Goal: Communication & Community: Participate in discussion

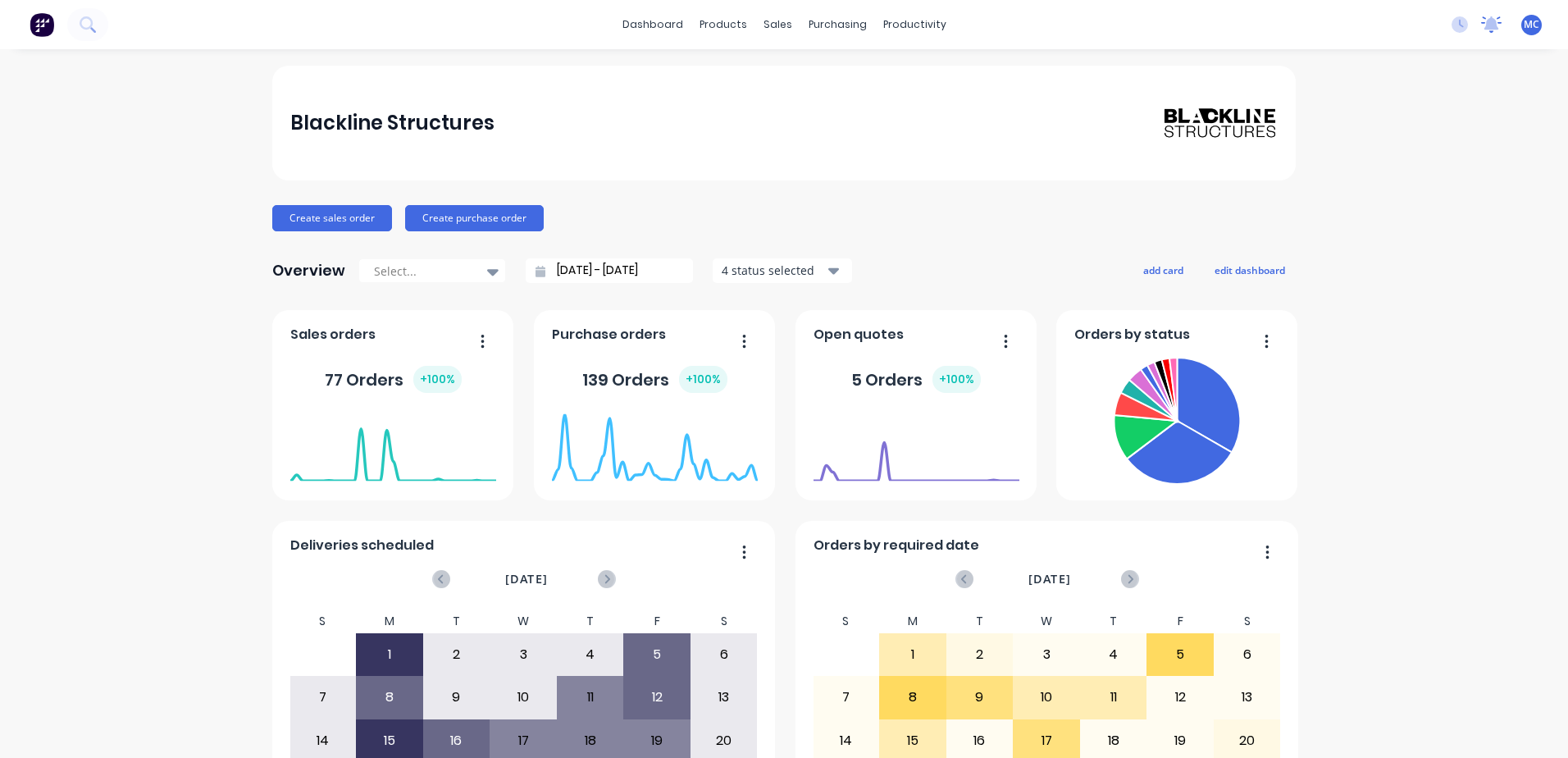
click at [1481, 29] on icon at bounding box center [1490, 24] width 20 height 16
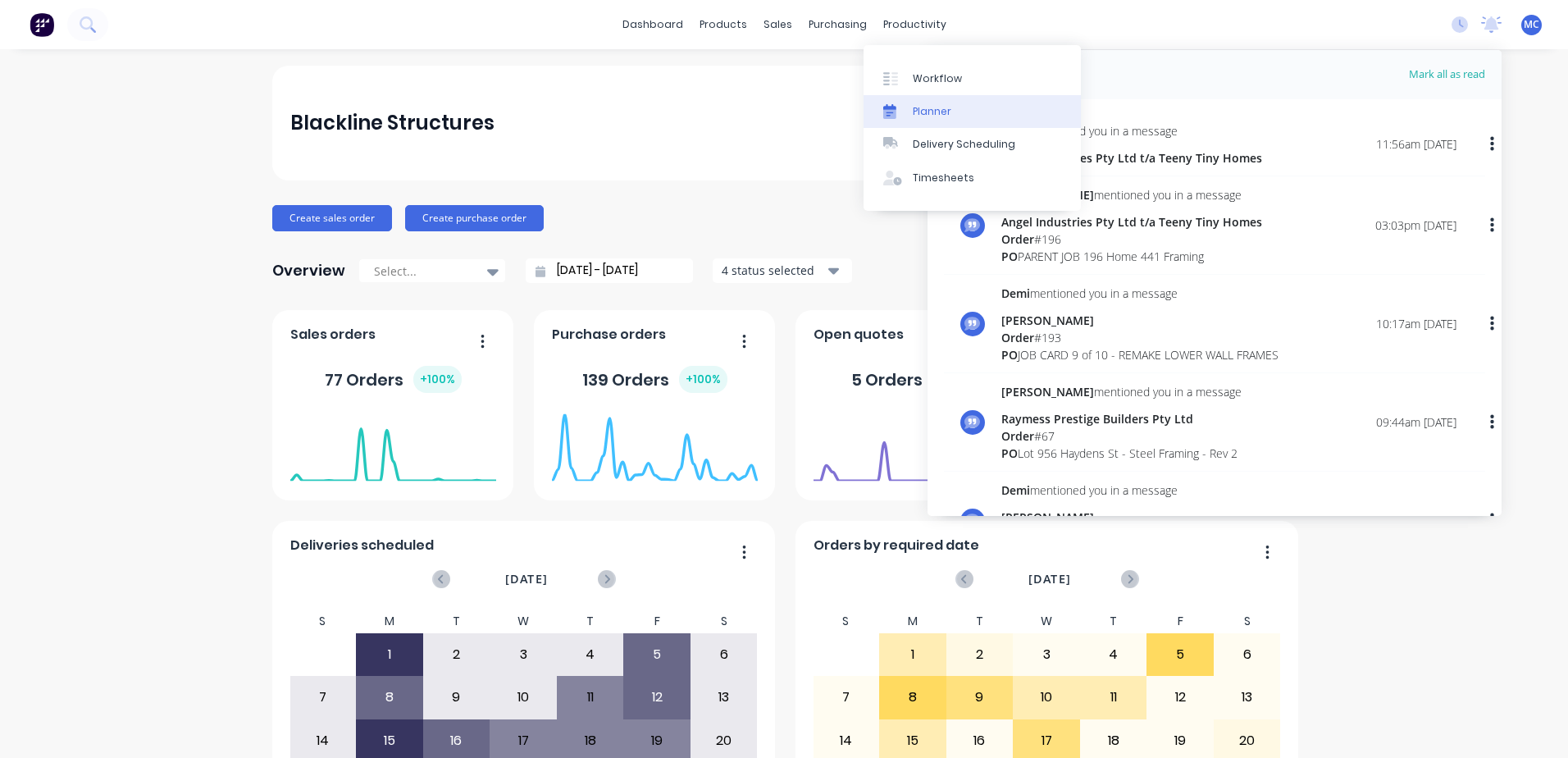
click at [939, 107] on div "Planner" at bounding box center [932, 111] width 38 height 14
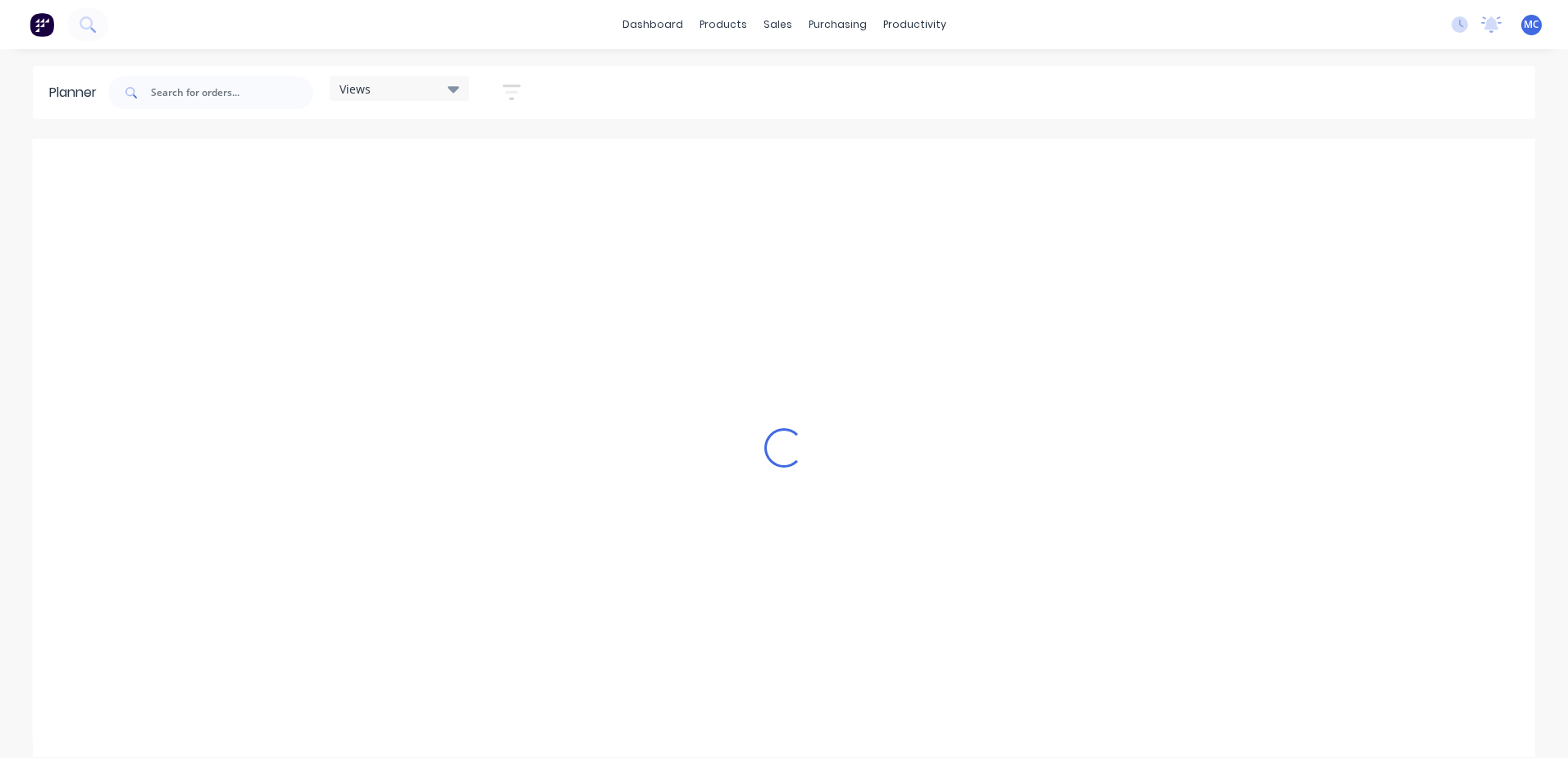
scroll to position [0, 525]
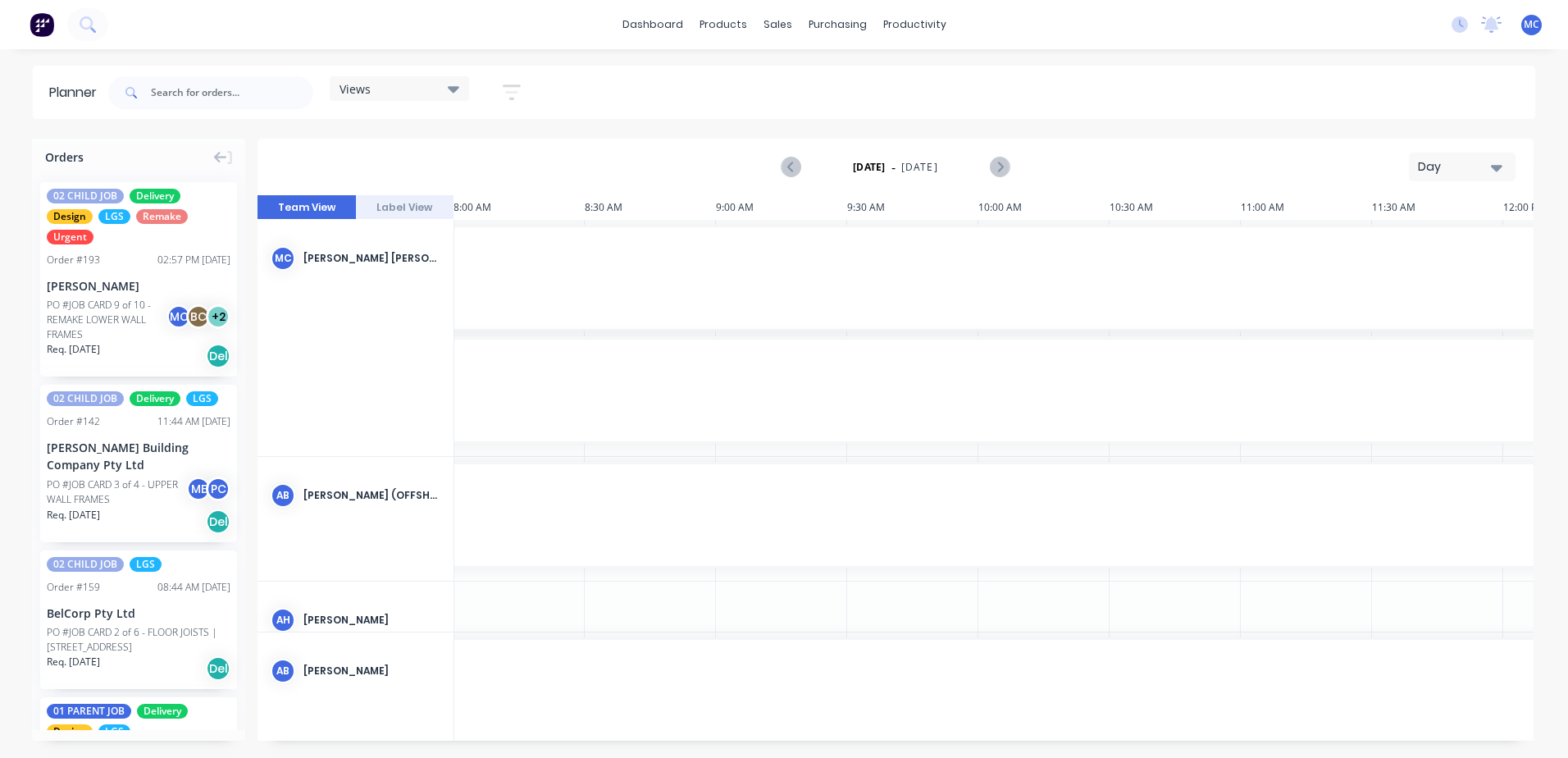
click at [1453, 168] on div "Day" at bounding box center [1455, 167] width 76 height 17
click at [1447, 250] on div "Week" at bounding box center [1432, 243] width 162 height 33
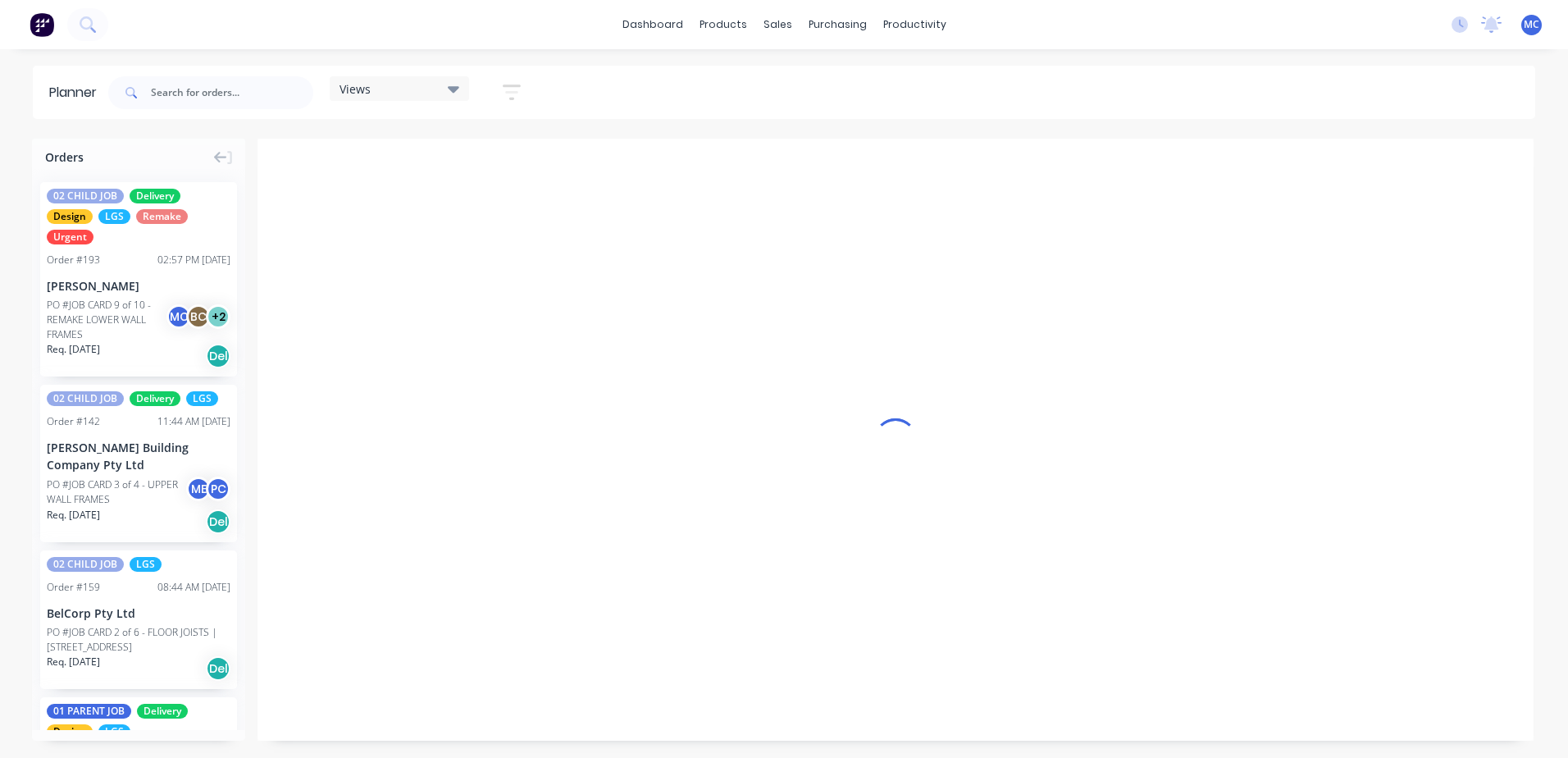
scroll to position [0, 1]
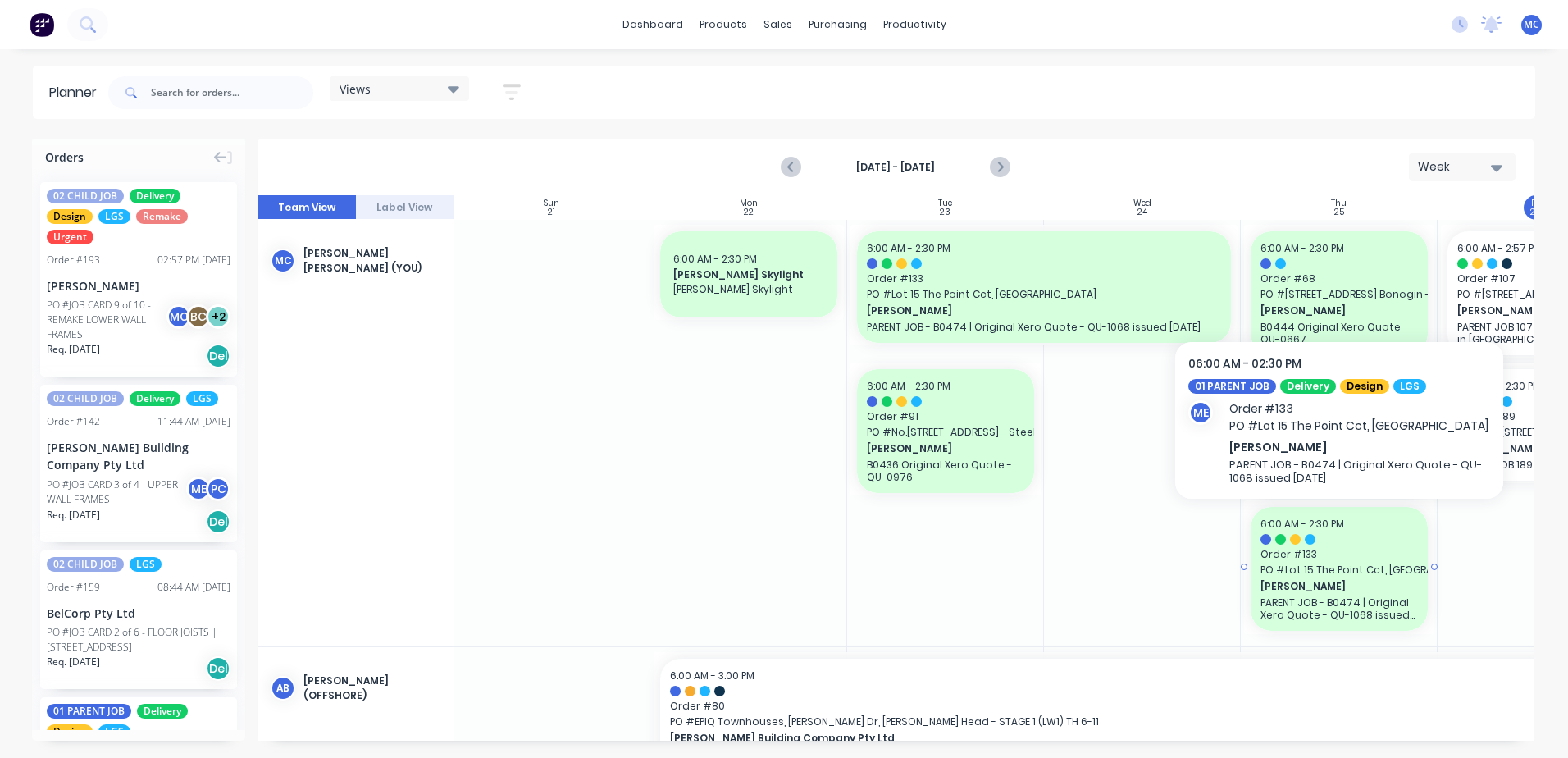
click at [1321, 592] on span "[PERSON_NAME]" at bounding box center [1331, 586] width 142 height 14
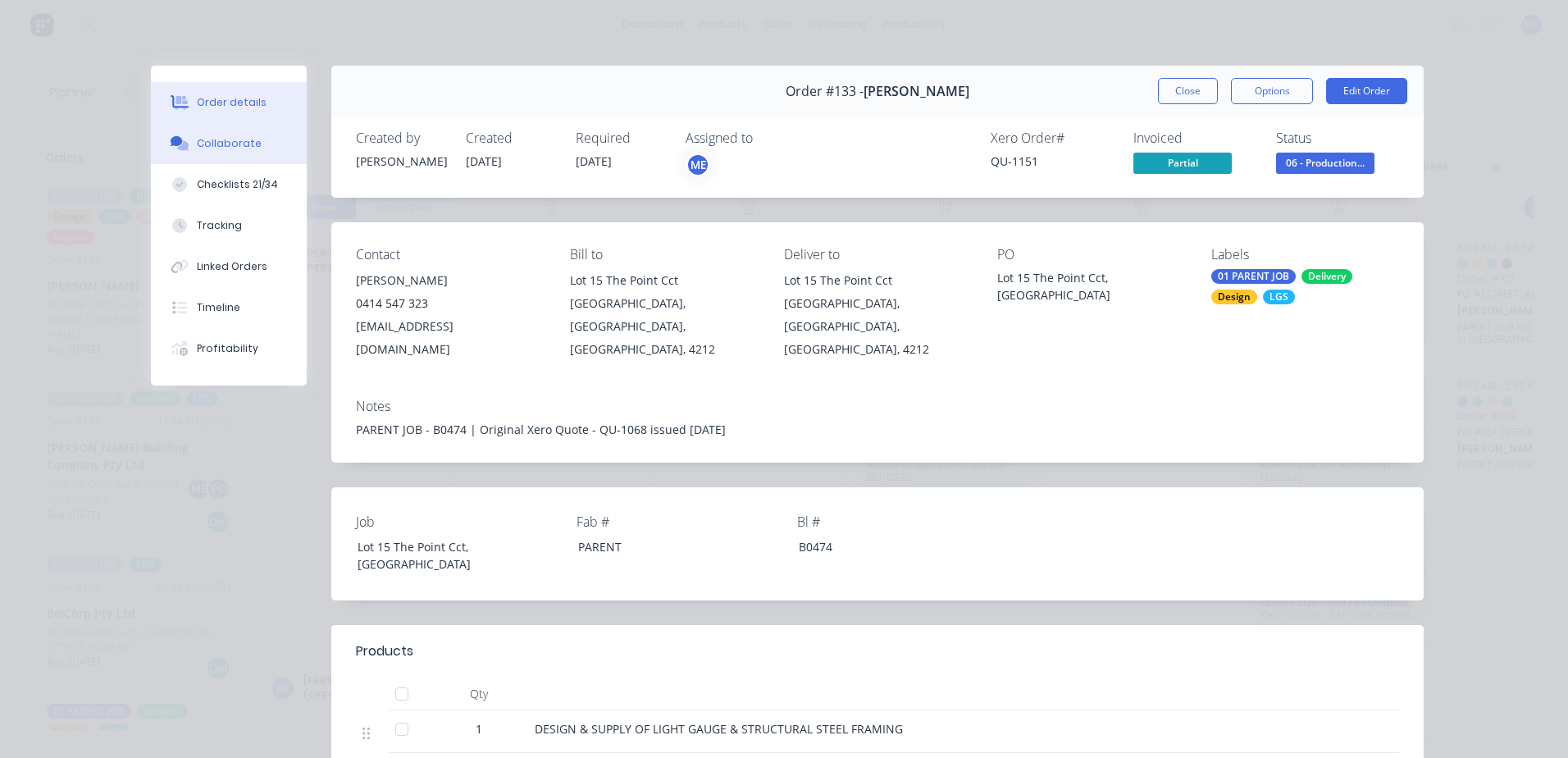
click at [234, 150] on button "Collaborate" at bounding box center [228, 143] width 156 height 41
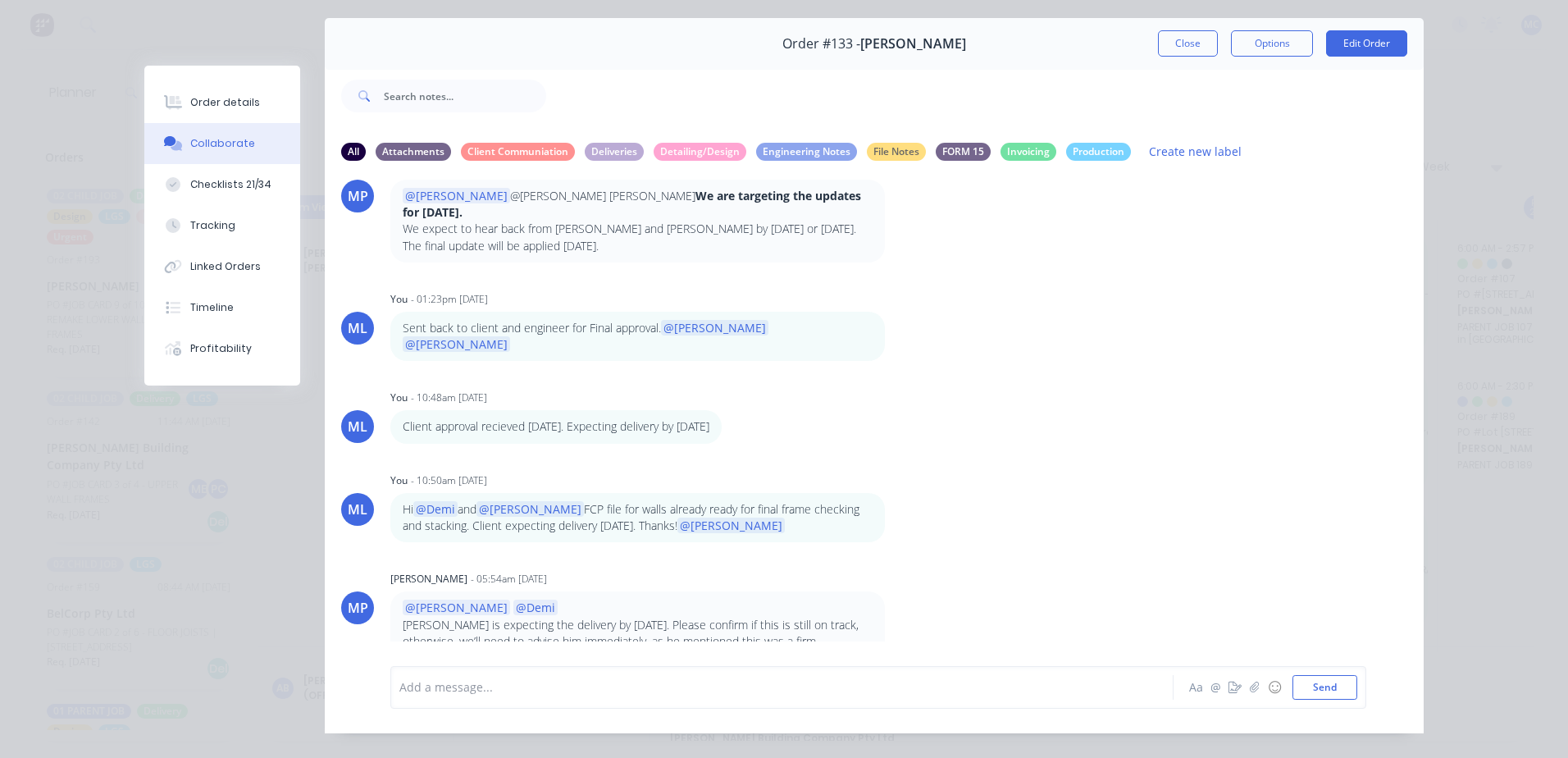
scroll to position [75, 0]
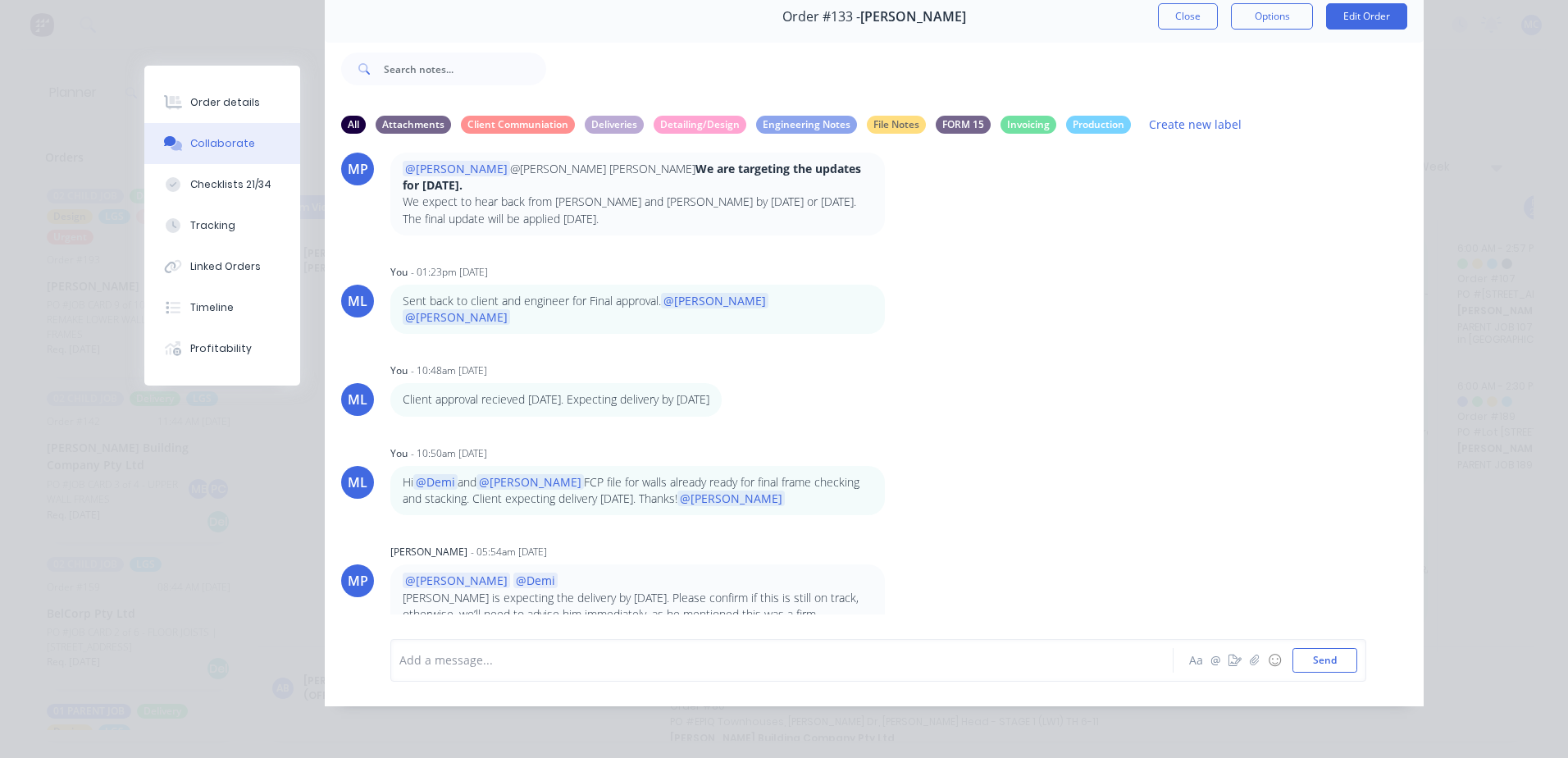
click at [667, 662] on div at bounding box center [759, 659] width 718 height 17
drag, startPoint x: 461, startPoint y: 664, endPoint x: 433, endPoint y: 657, distance: 28.9
click at [433, 657] on span "Fixings input and confrimed by [PERSON_NAME]" at bounding box center [534, 659] width 266 height 15
click at [432, 661] on span "Fixings Check and confrimed by [PERSON_NAME]" at bounding box center [535, 659] width 269 height 15
click at [690, 654] on div "Fixings already check and confrimed by [PERSON_NAME]" at bounding box center [759, 659] width 718 height 17
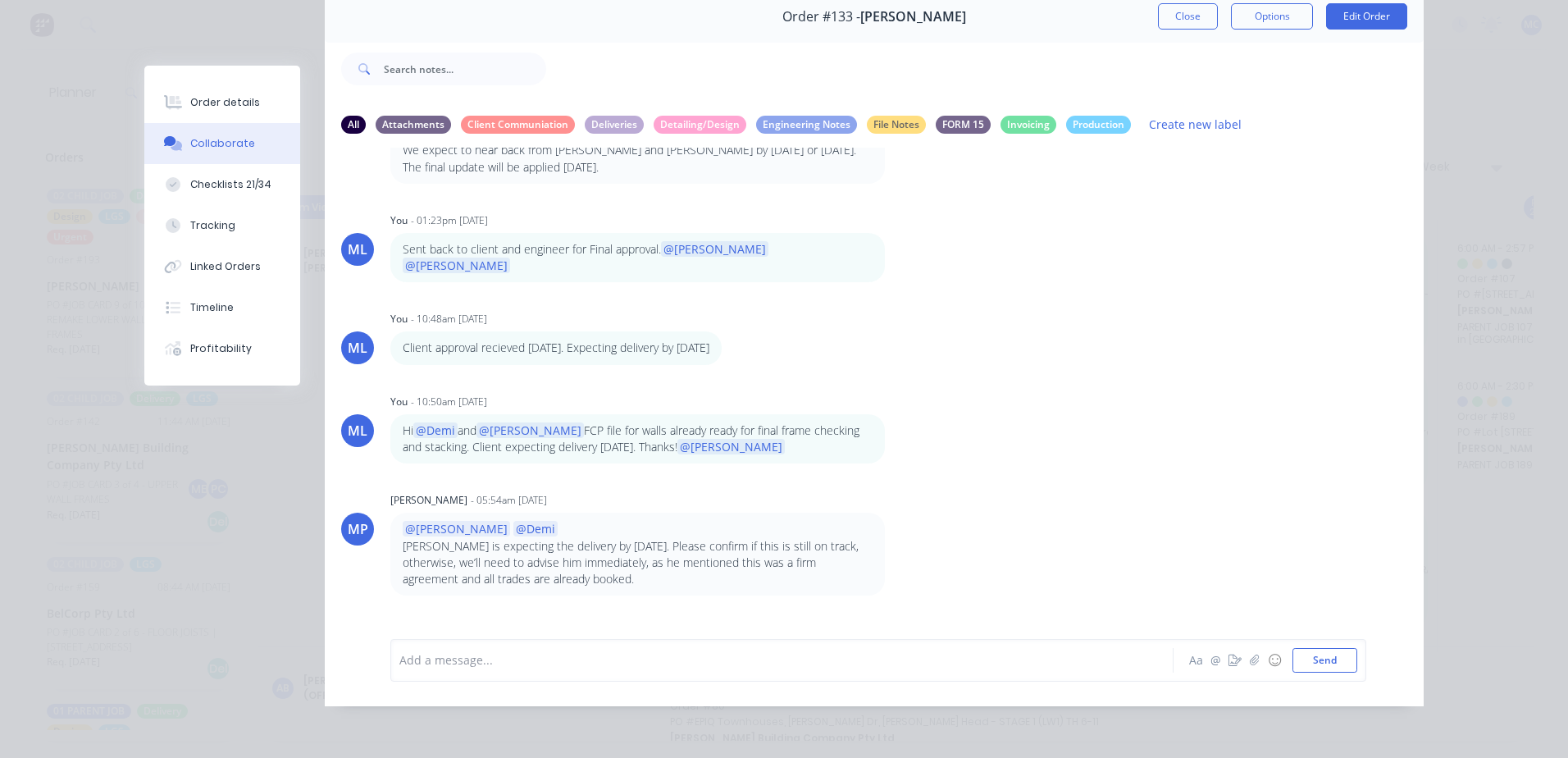
scroll to position [819, 0]
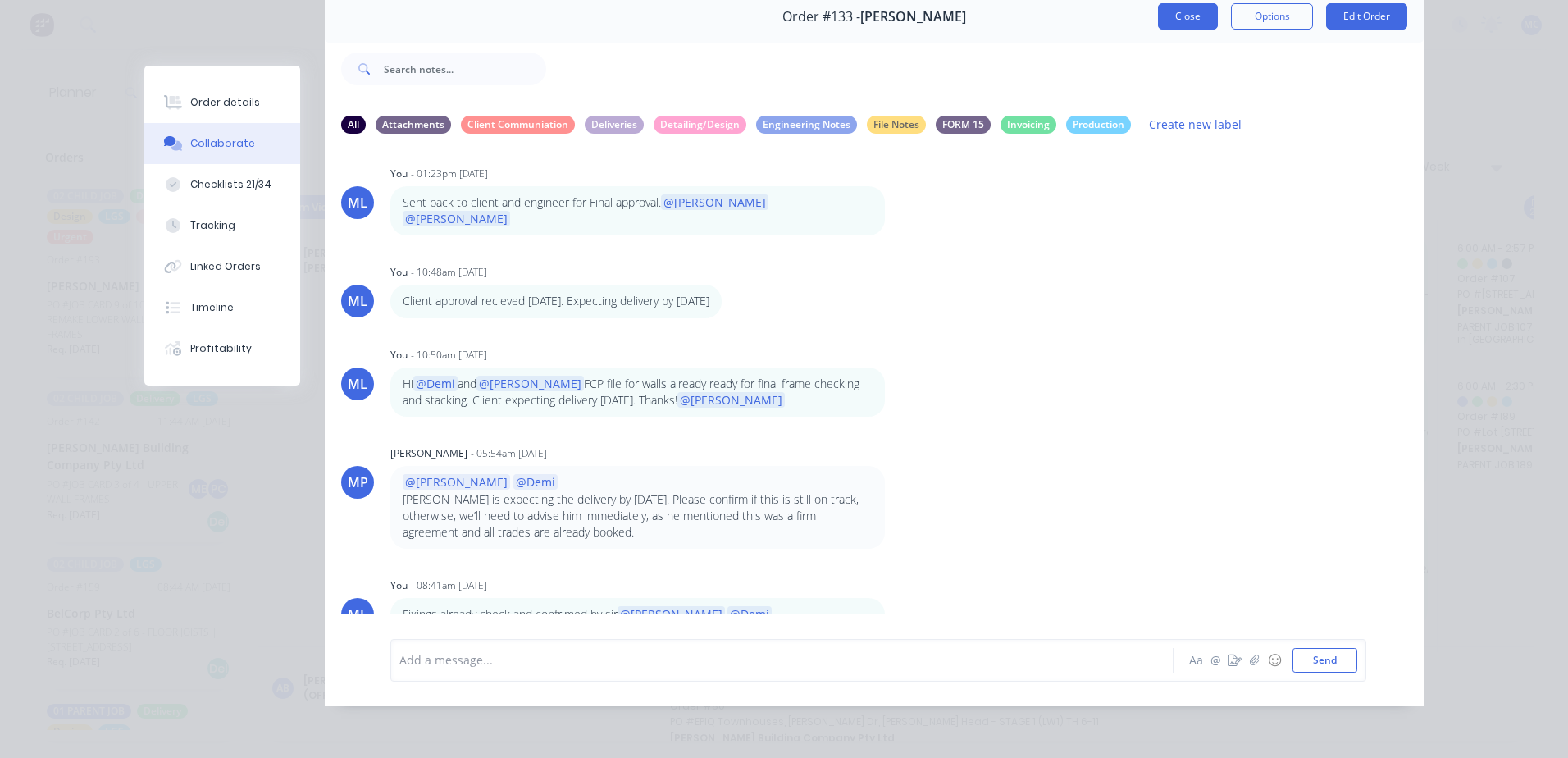
click at [1174, 11] on button "Close" at bounding box center [1188, 15] width 59 height 26
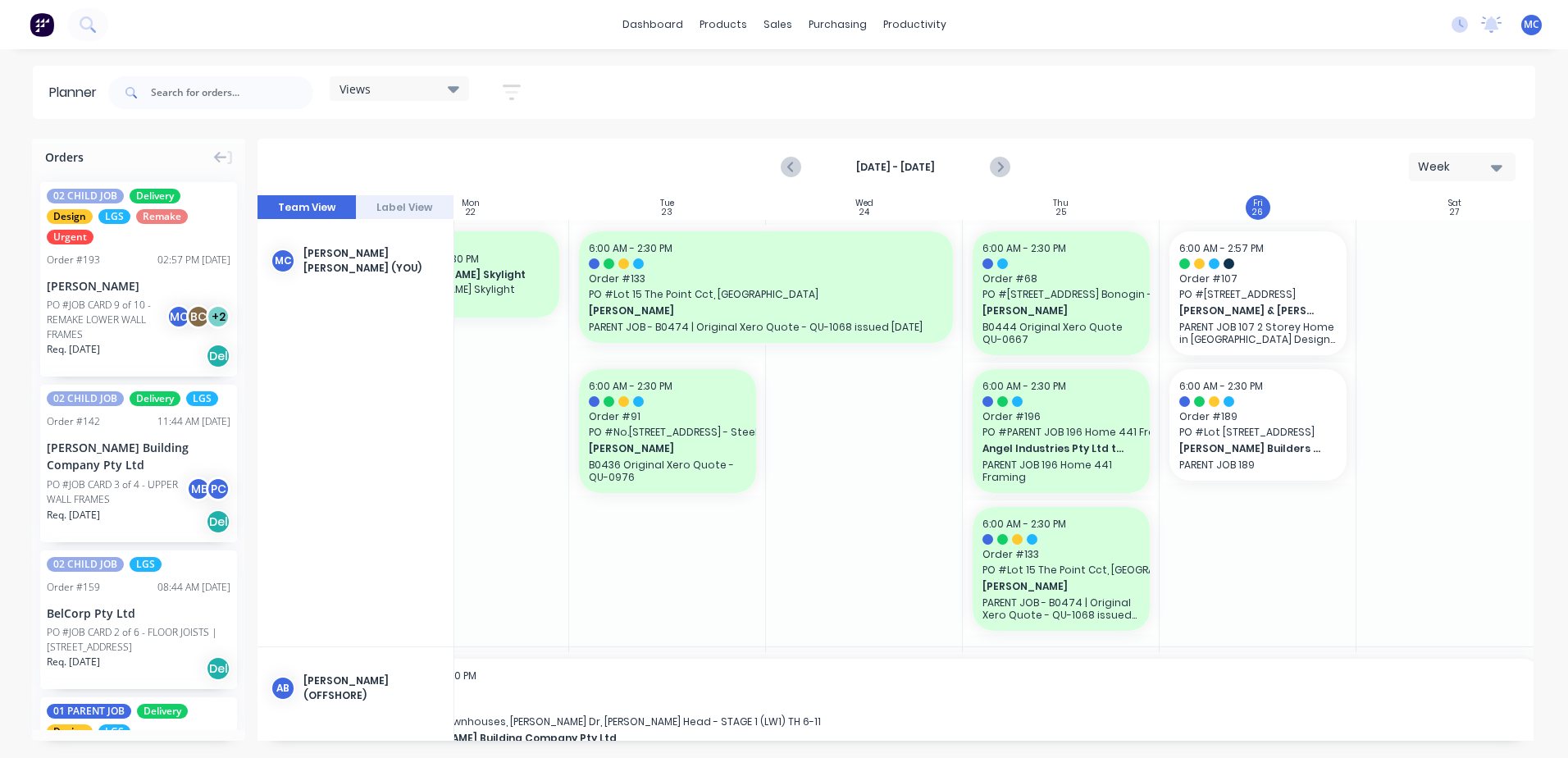
scroll to position [0, 281]
click at [1485, 23] on icon at bounding box center [1490, 24] width 20 height 16
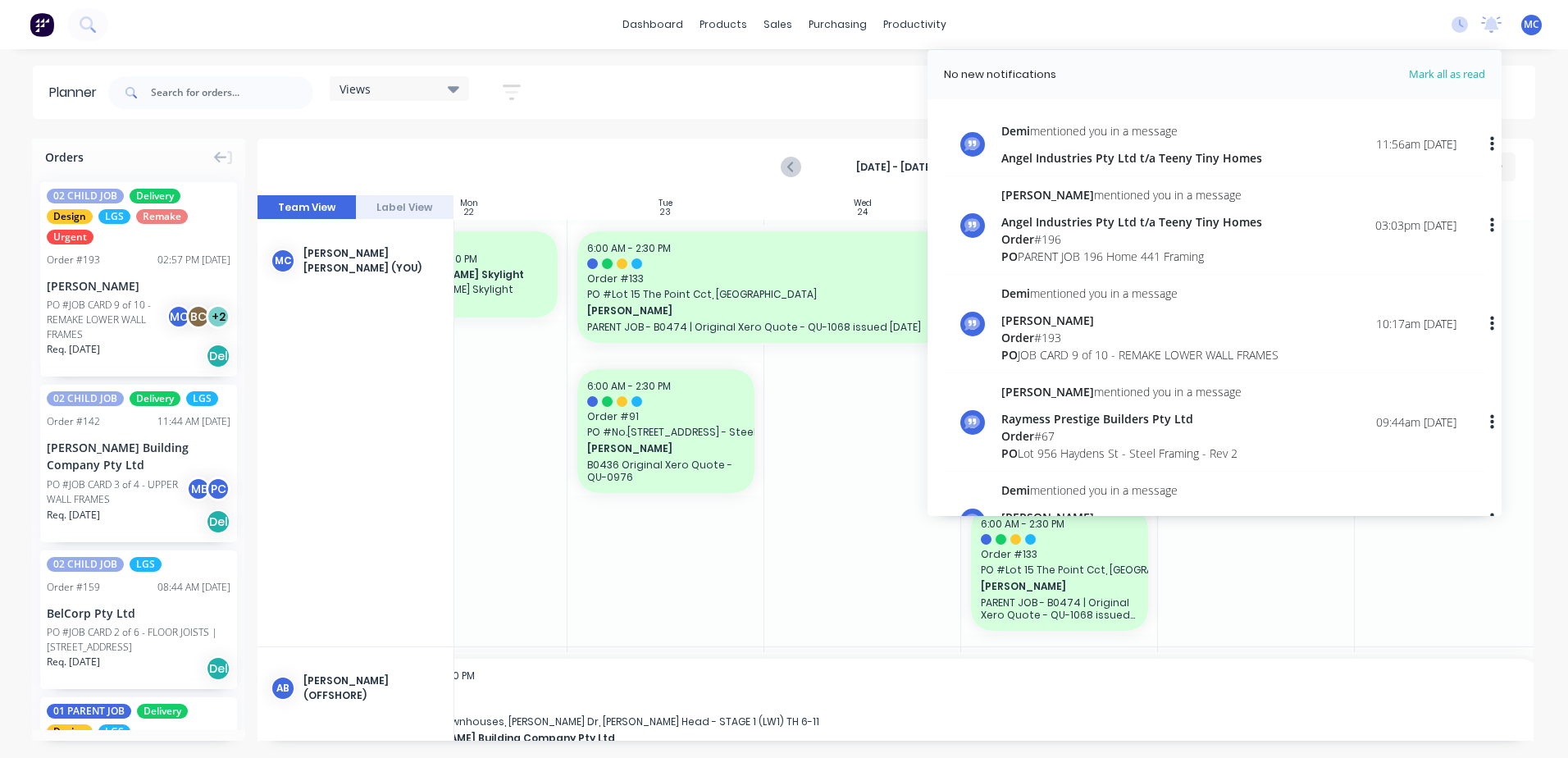
click at [1081, 20] on div "dashboard products sales purchasing productivity dashboard products Product Cat…" at bounding box center [784, 24] width 1568 height 49
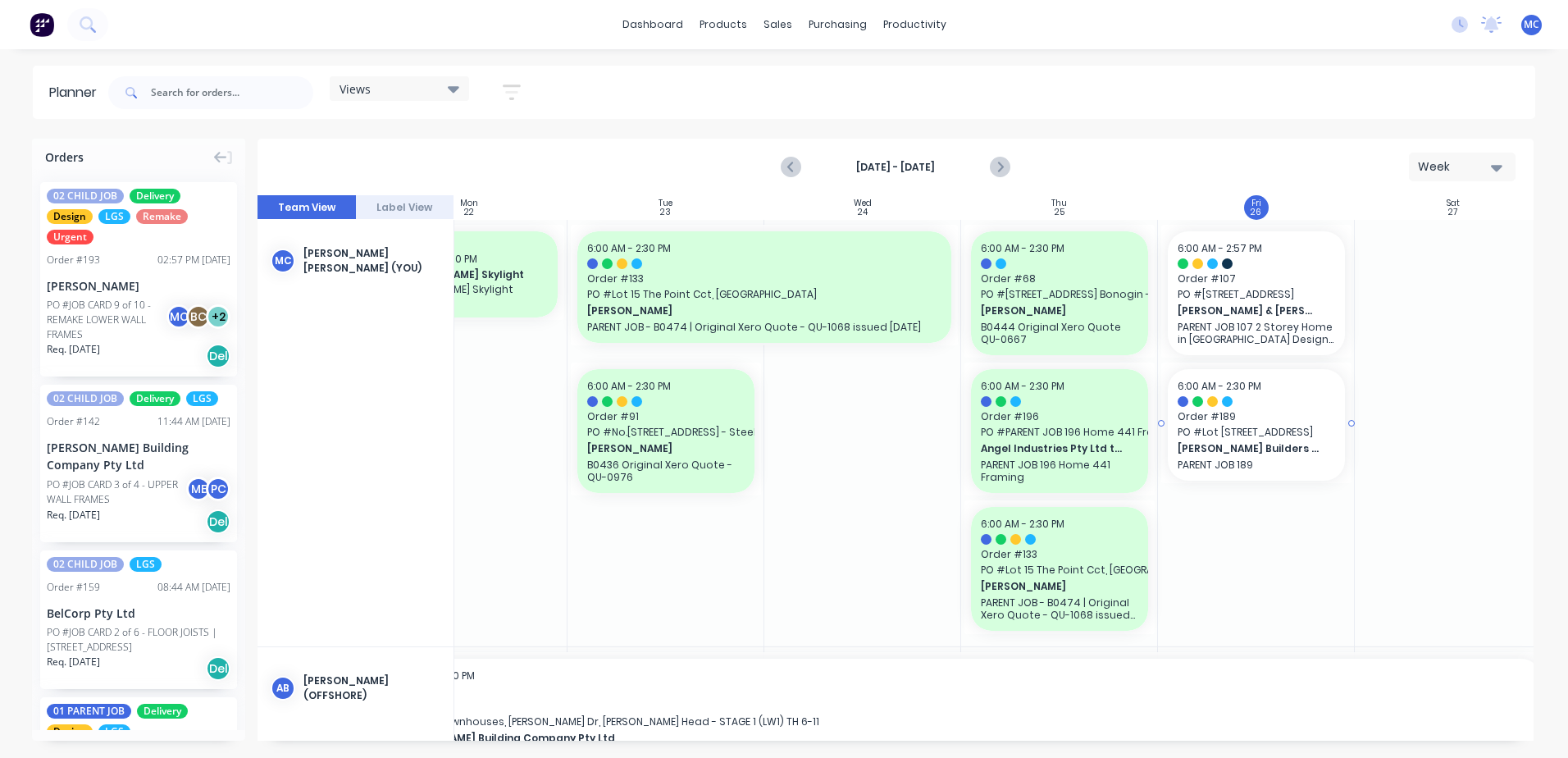
click at [1263, 417] on span "Order # 189" at bounding box center [1257, 416] width 157 height 14
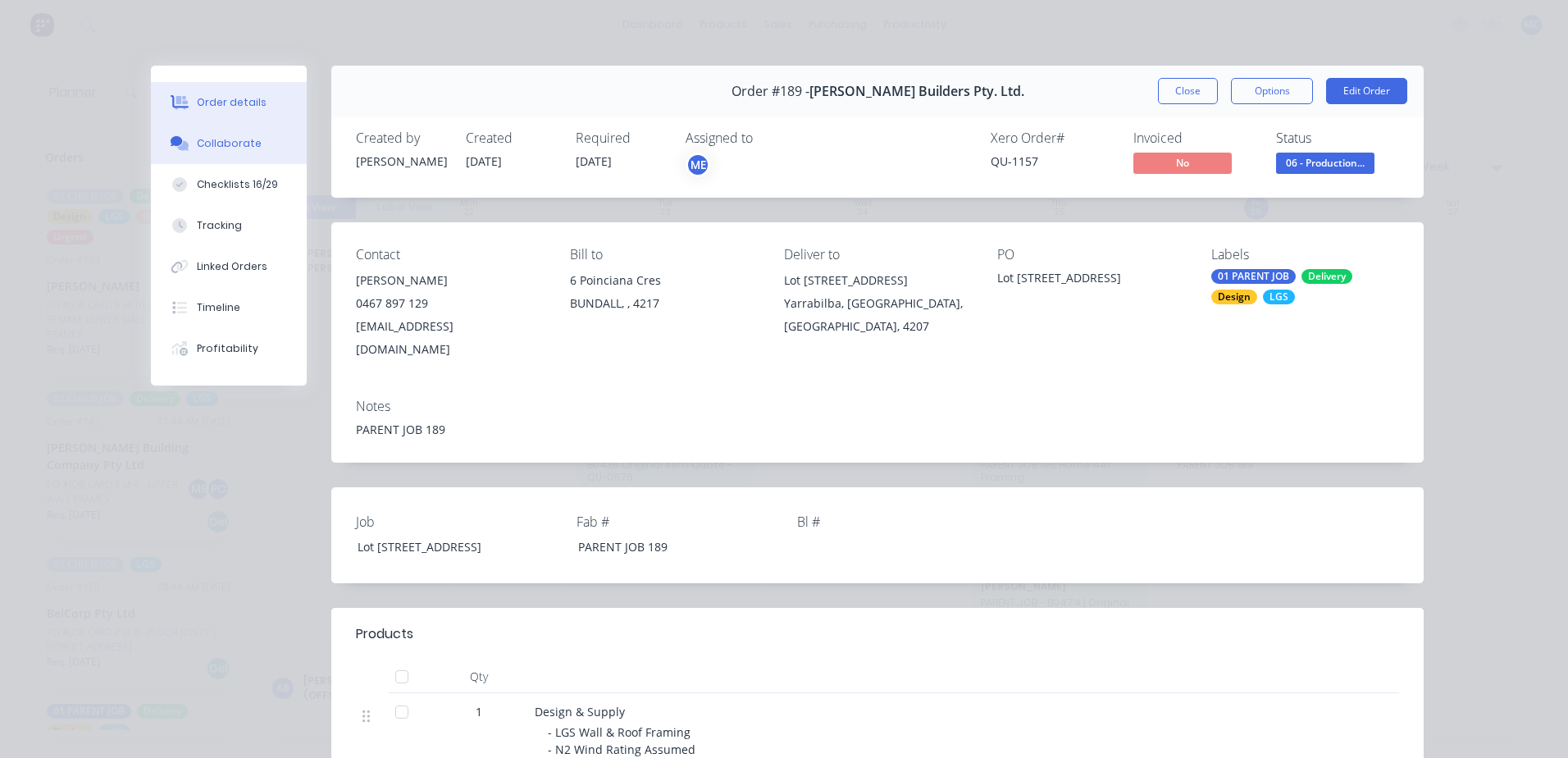
click at [192, 135] on button "Collaborate" at bounding box center [228, 143] width 156 height 41
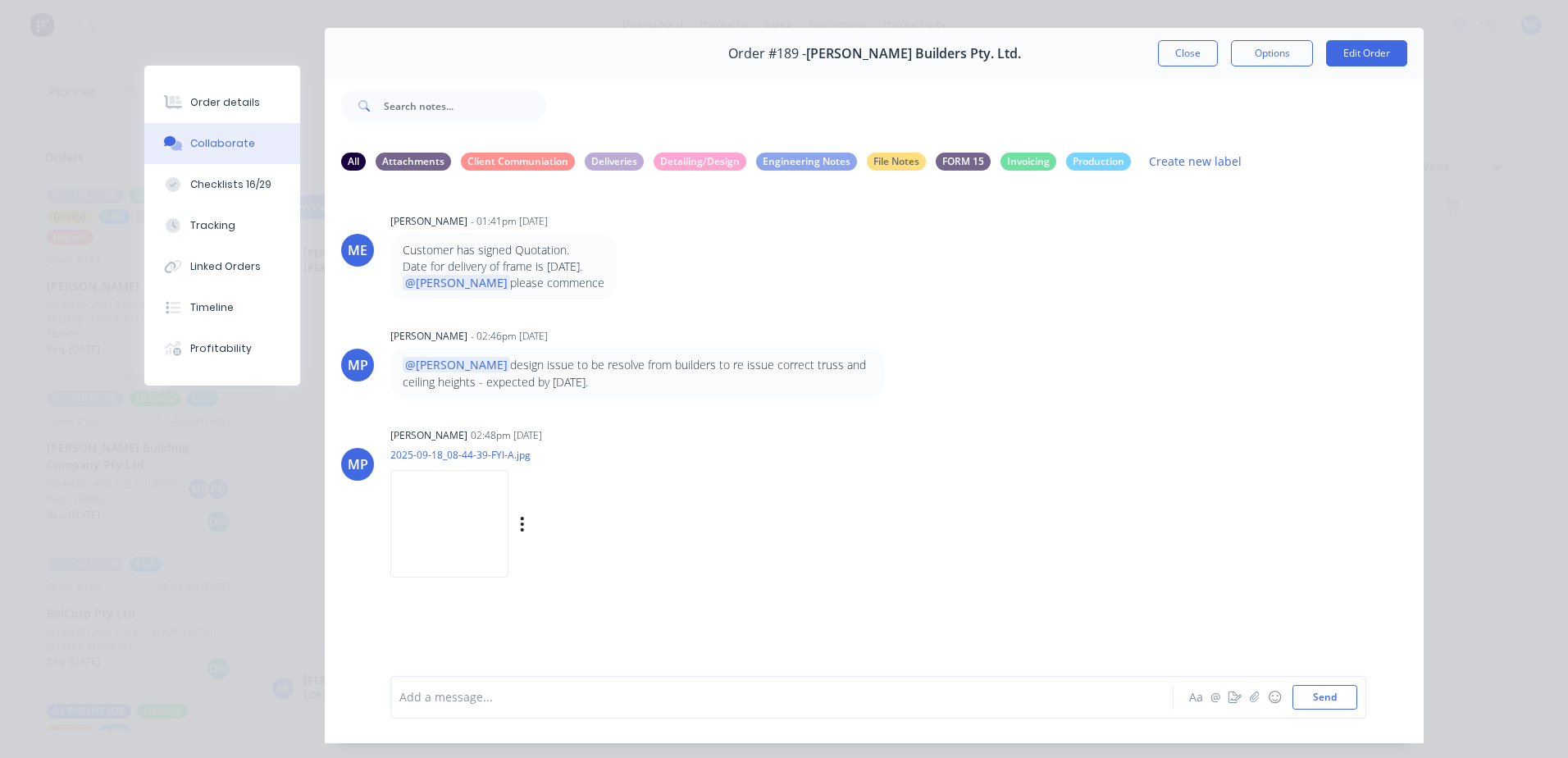
scroll to position [75, 0]
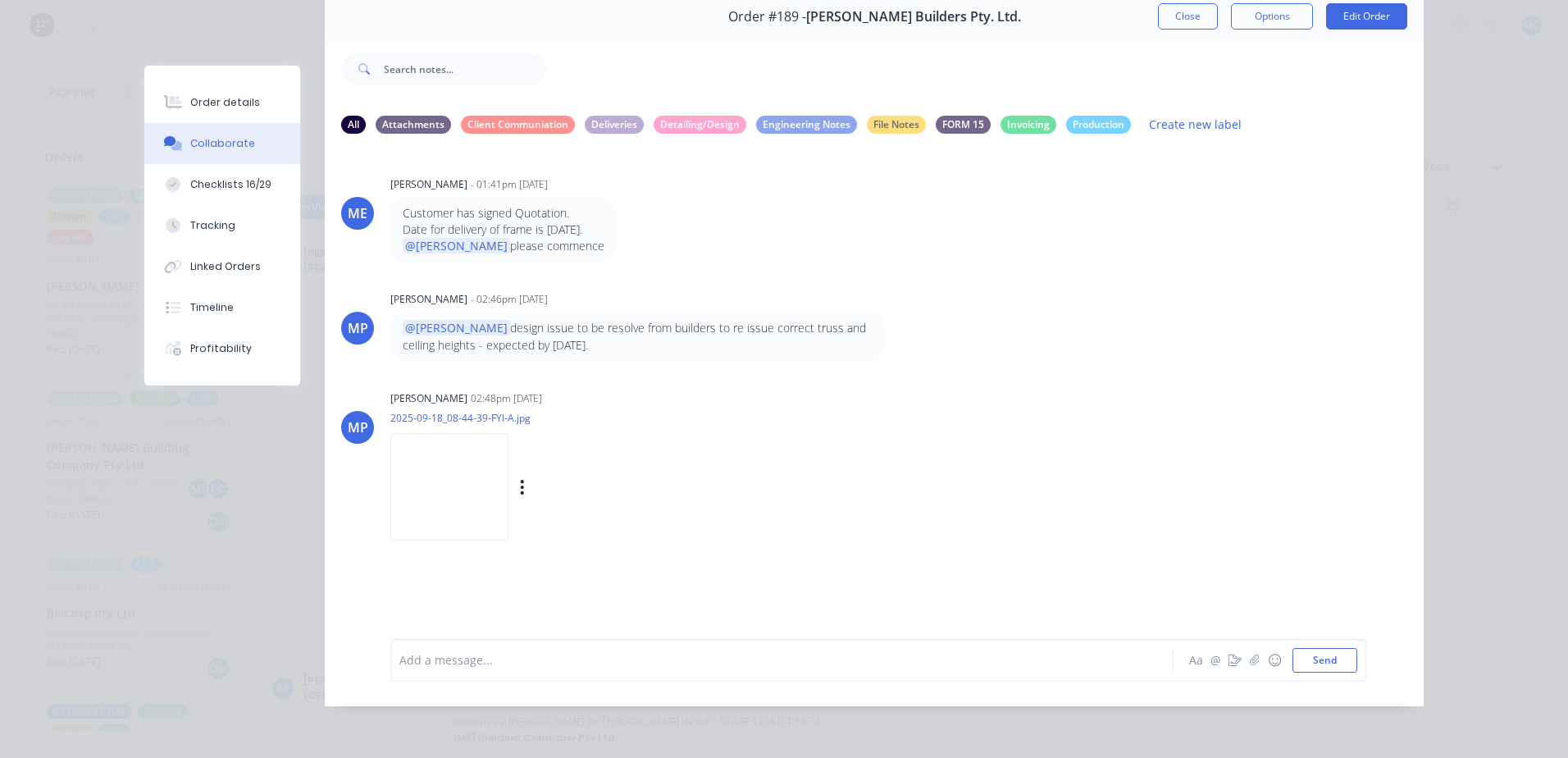
click at [508, 501] on img at bounding box center [449, 487] width 118 height 107
click at [597, 665] on div at bounding box center [759, 659] width 718 height 17
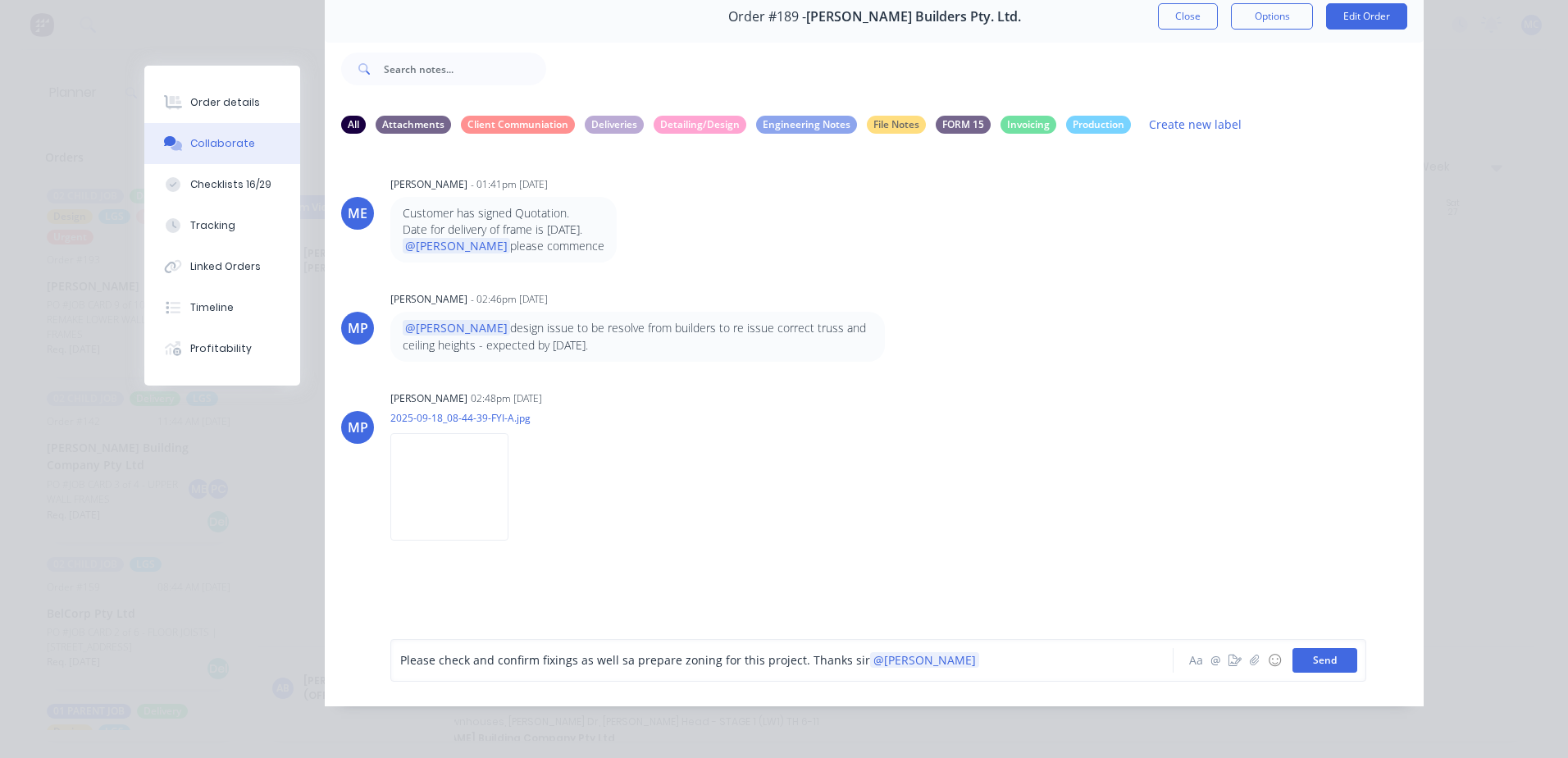
click at [1329, 664] on button "Send" at bounding box center [1325, 660] width 65 height 25
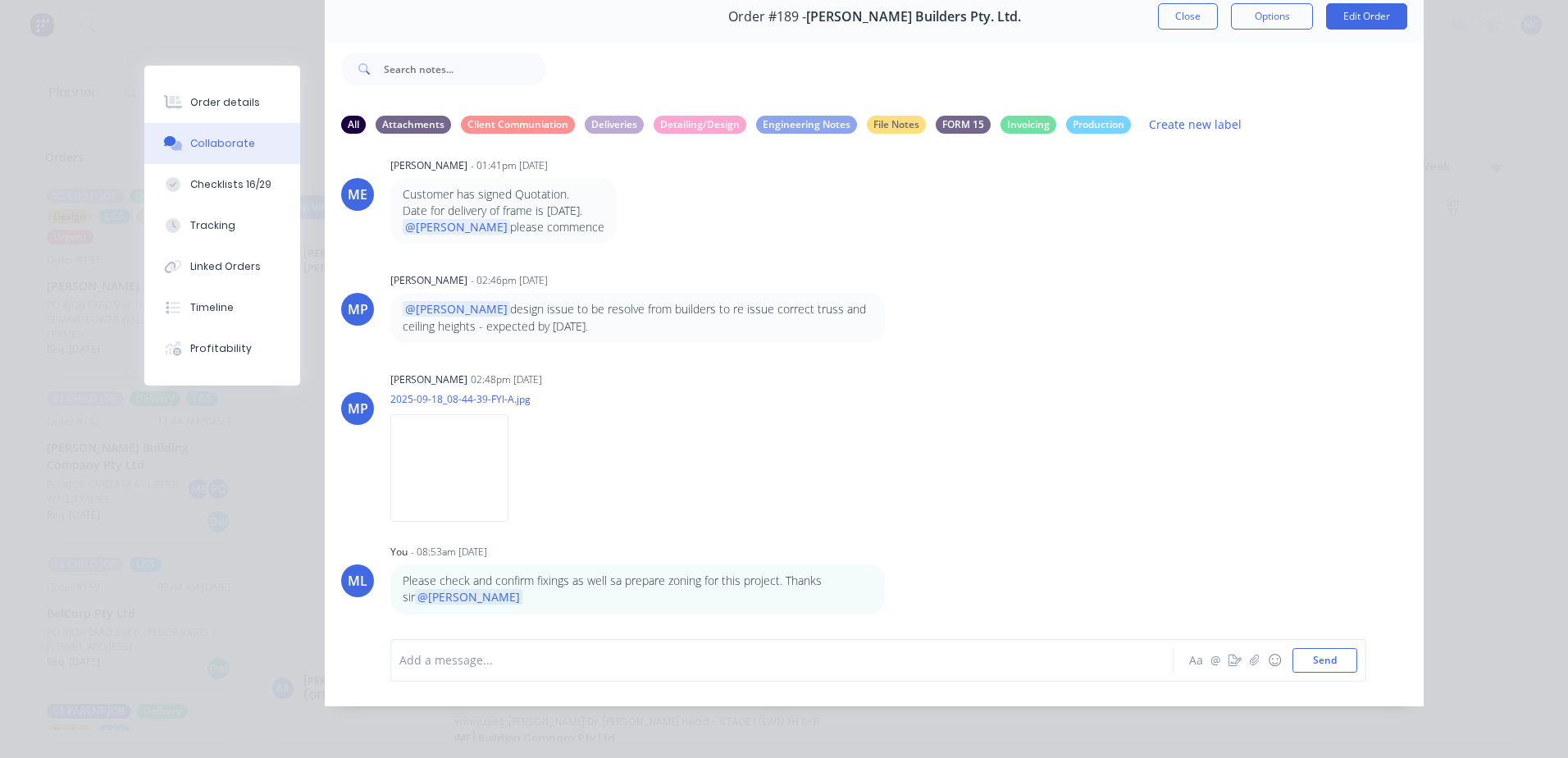
scroll to position [0, 0]
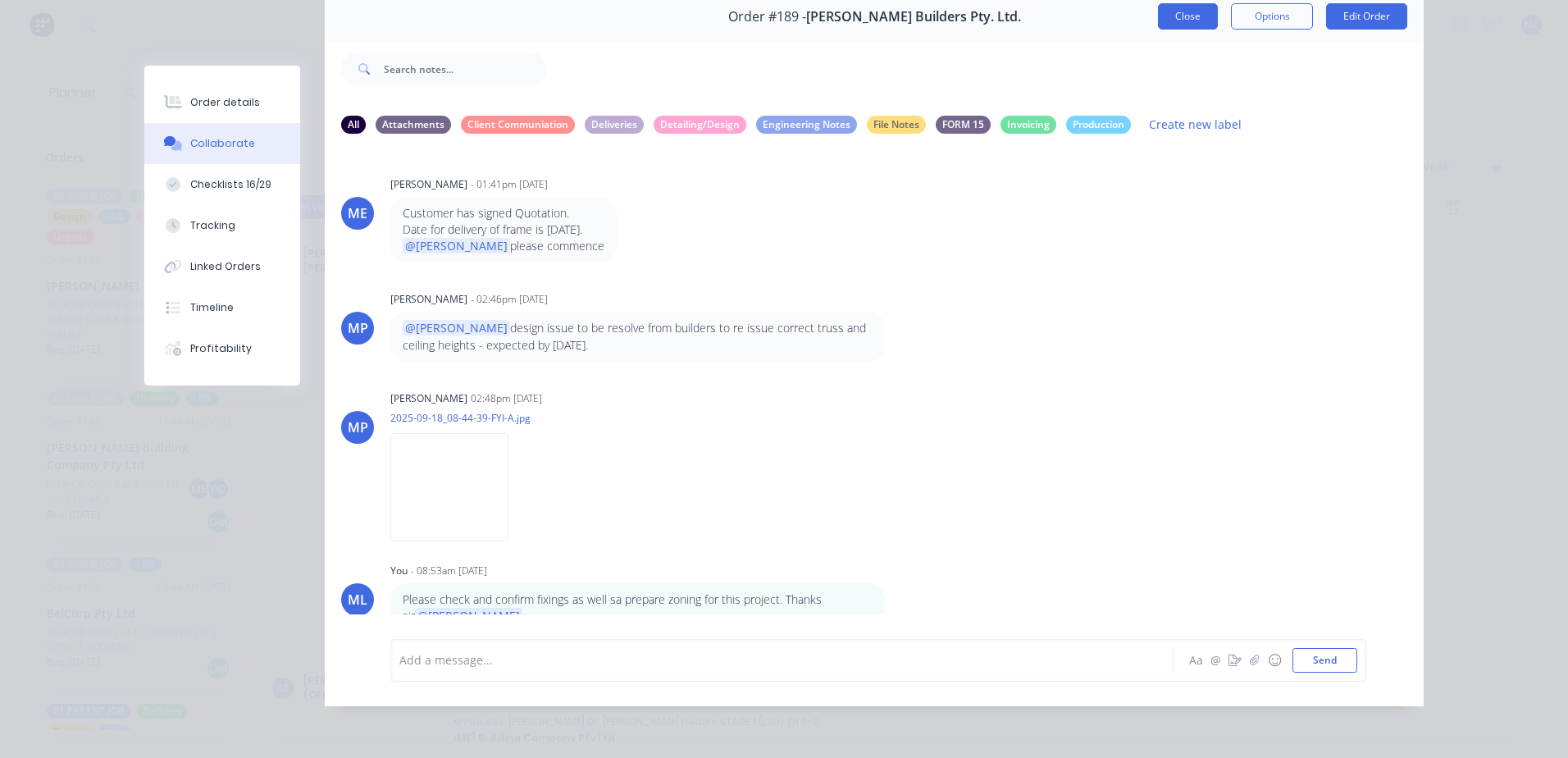
click at [1175, 18] on button "Close" at bounding box center [1188, 15] width 59 height 26
